Goal: Book appointment/travel/reservation

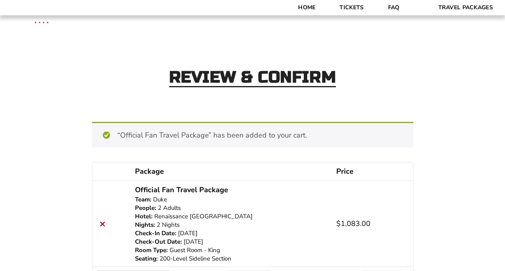
scroll to position [55, 0]
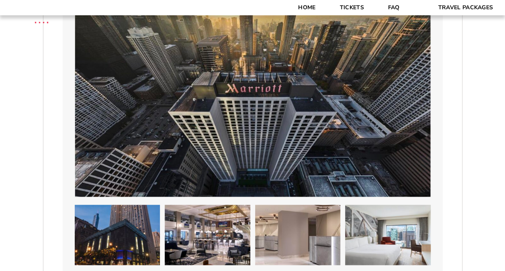
scroll to position [442, 0]
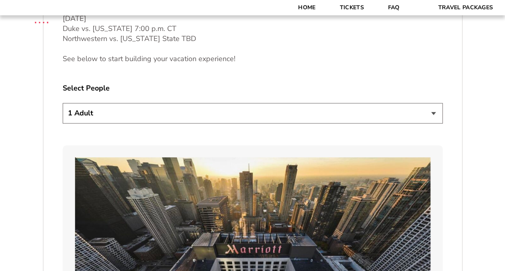
click at [433, 111] on select "1 Adult 2 Adults 3 Adults 4 Adults 2 Adults + 1 Child 2 Adults + 2 Children 2 A…" at bounding box center [253, 113] width 380 height 20
select select "2 Adults"
click at [63, 103] on select "1 Adult 2 Adults 3 Adults 4 Adults 2 Adults + 1 Child 2 Adults + 2 Children 2 A…" at bounding box center [253, 113] width 380 height 20
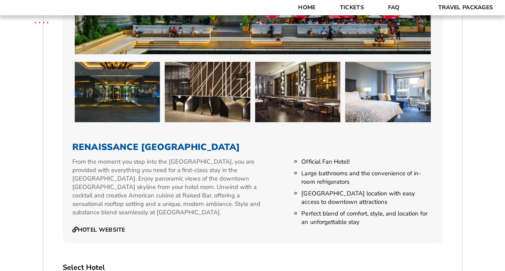
scroll to position [1286, 0]
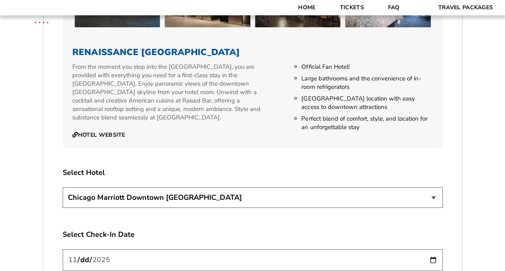
click at [435, 189] on select "Chicago Marriott Downtown Magnificent Mile Renaissance Chicago Downtown Hotel" at bounding box center [253, 197] width 380 height 20
select select "21326"
click at [63, 187] on select "Chicago Marriott Downtown Magnificent Mile Renaissance Chicago Downtown Hotel" at bounding box center [253, 197] width 380 height 20
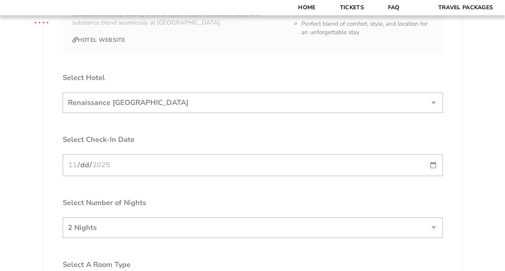
scroll to position [1407, 0]
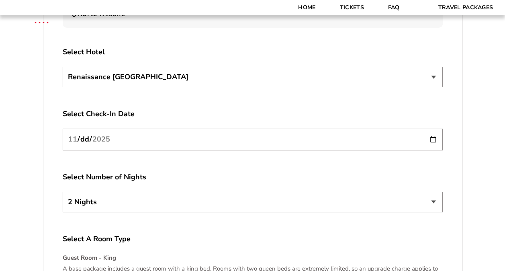
click at [433, 129] on input "2025-11-26" at bounding box center [253, 139] width 380 height 21
type input "2025-11-27"
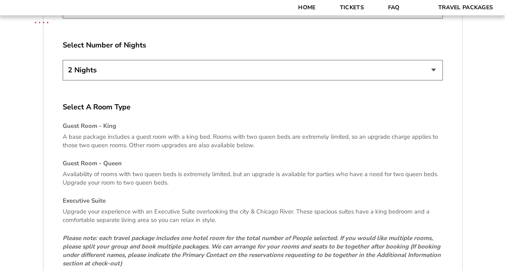
scroll to position [1608, 0]
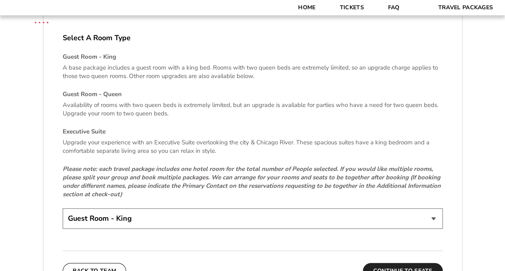
click at [391, 263] on button "Continue To Seats" at bounding box center [403, 271] width 80 height 16
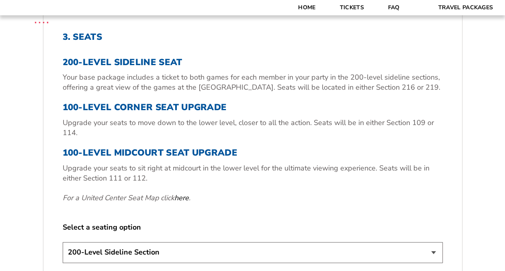
scroll to position [449, 0]
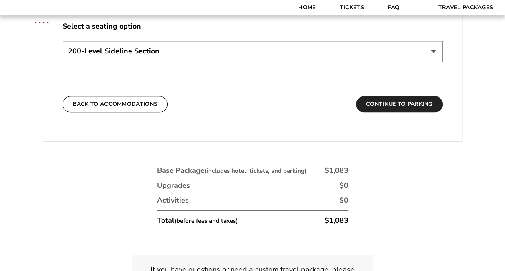
click at [373, 104] on button "Continue To Parking" at bounding box center [399, 104] width 87 height 16
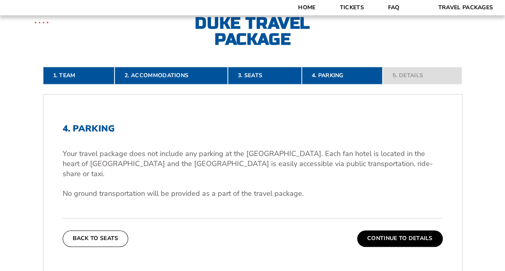
scroll to position [248, 0]
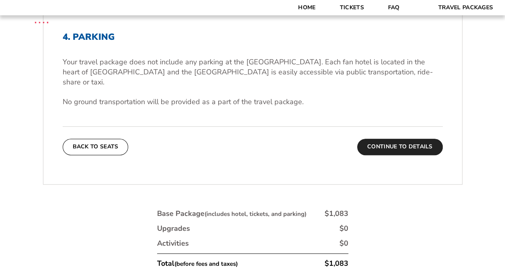
click at [388, 139] on button "Continue To Details" at bounding box center [400, 147] width 86 height 16
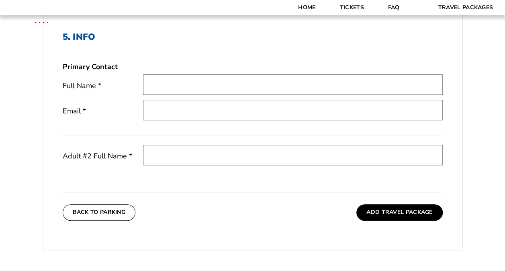
click at [170, 86] on input "text" at bounding box center [293, 84] width 300 height 20
type input "Heidi Haugen"
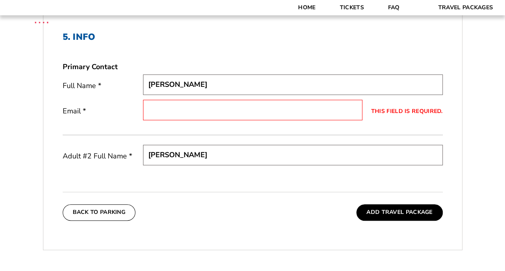
type input "Jeb Johnson"
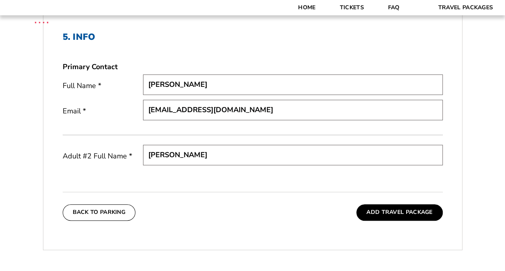
drag, startPoint x: 250, startPoint y: 109, endPoint x: 240, endPoint y: 109, distance: 10.5
click at [240, 109] on input "olechemnerd22@gmail.com" at bounding box center [293, 110] width 300 height 20
drag, startPoint x: 244, startPoint y: 108, endPoint x: 141, endPoint y: 108, distance: 102.5
click at [141, 108] on div "Email * olechemnerd22@gmail.com" at bounding box center [253, 111] width 380 height 23
type input "H"
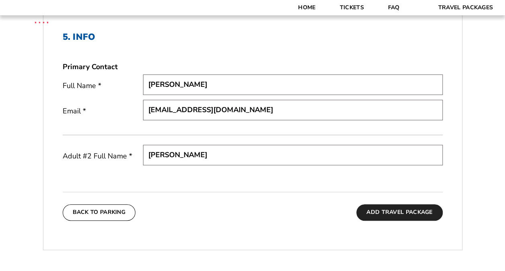
type input "haugenheidi@hotmail.com"
click at [397, 214] on button "Add Travel Package" at bounding box center [400, 212] width 86 height 16
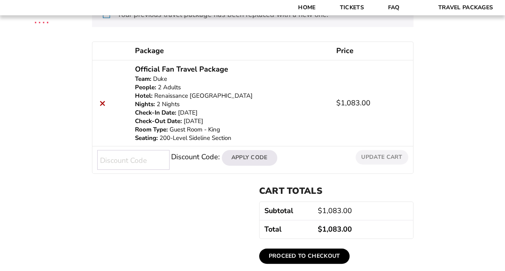
scroll to position [201, 0]
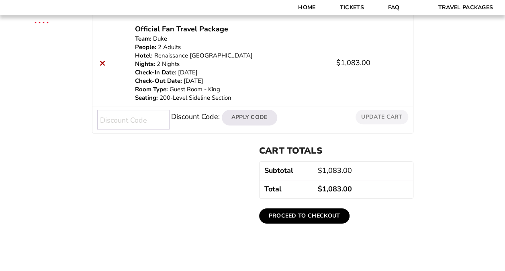
click at [334, 212] on link "Proceed to checkout" at bounding box center [304, 215] width 91 height 15
